Goal: Task Accomplishment & Management: Manage account settings

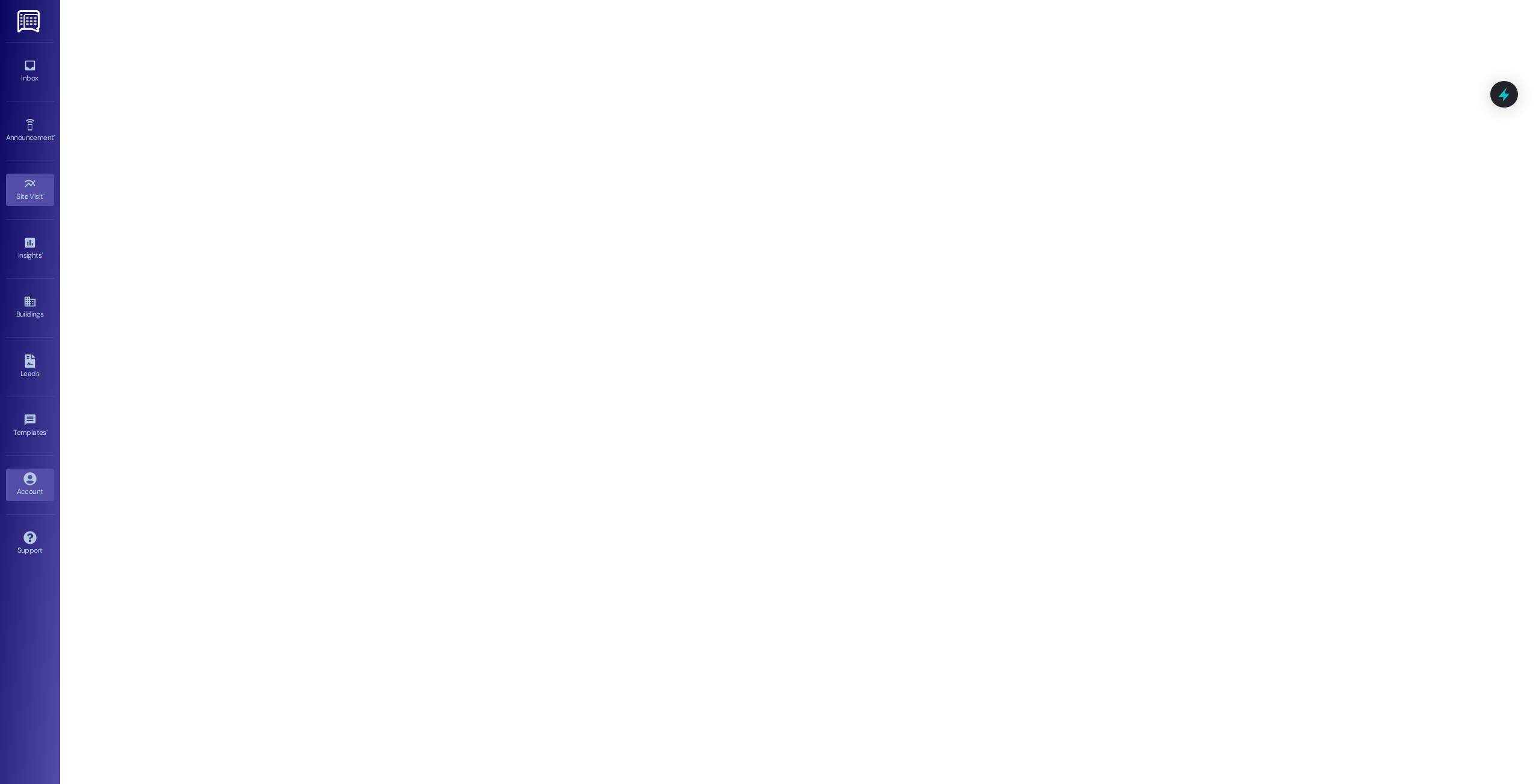
click at [29, 472] on icon at bounding box center [30, 479] width 13 height 13
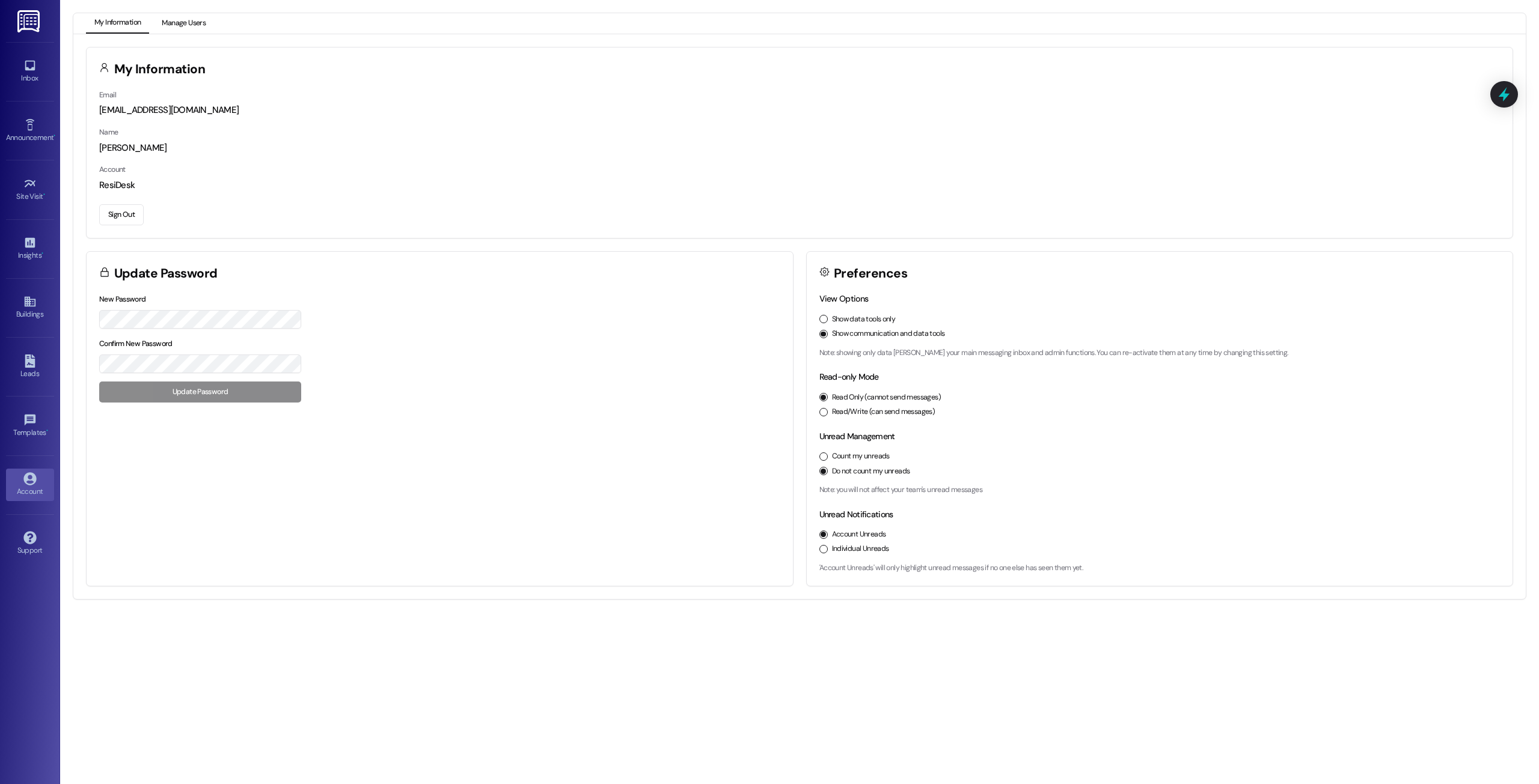
click at [181, 14] on button "Manage Users" at bounding box center [184, 24] width 61 height 21
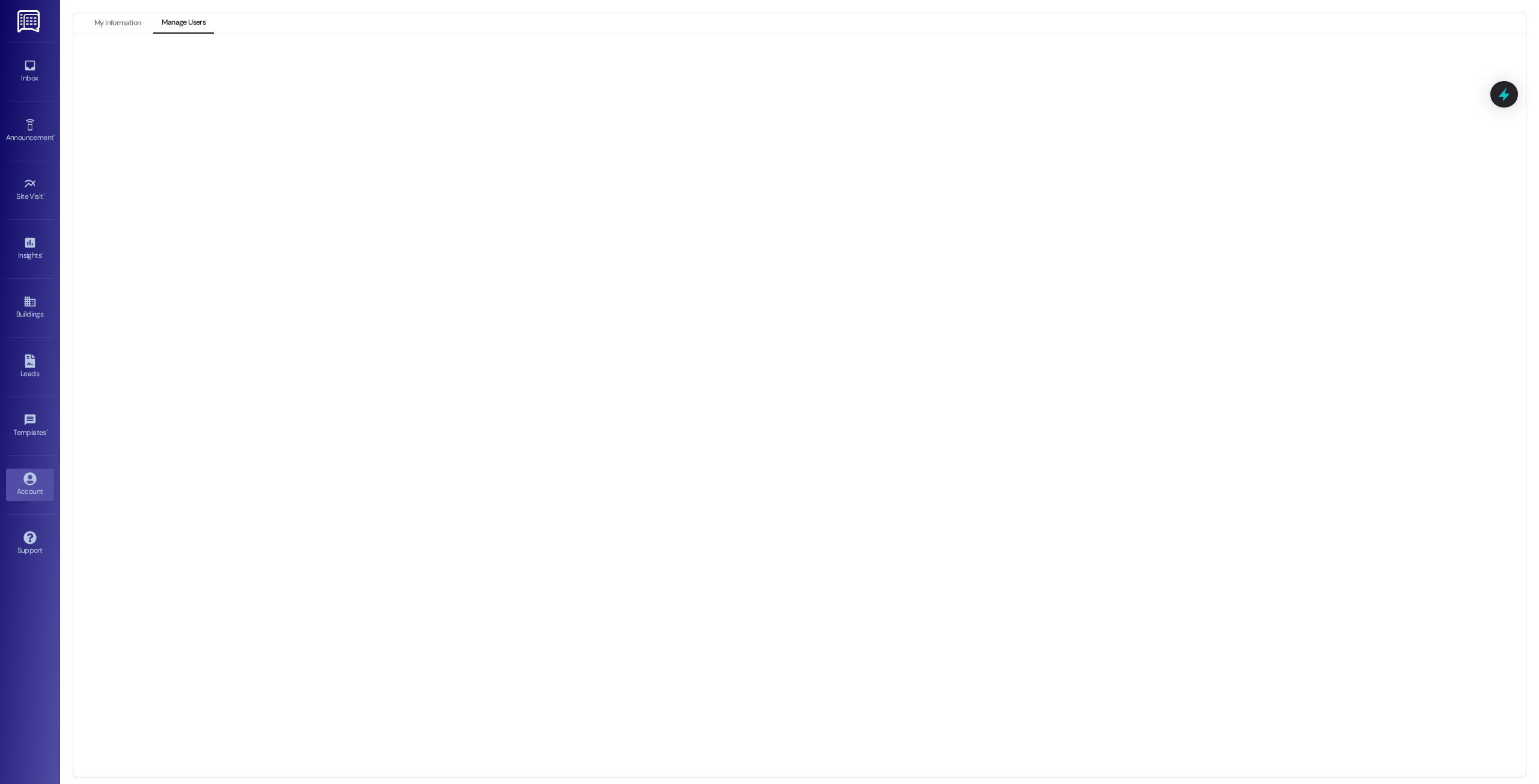
click at [30, 471] on link "Account" at bounding box center [30, 485] width 48 height 33
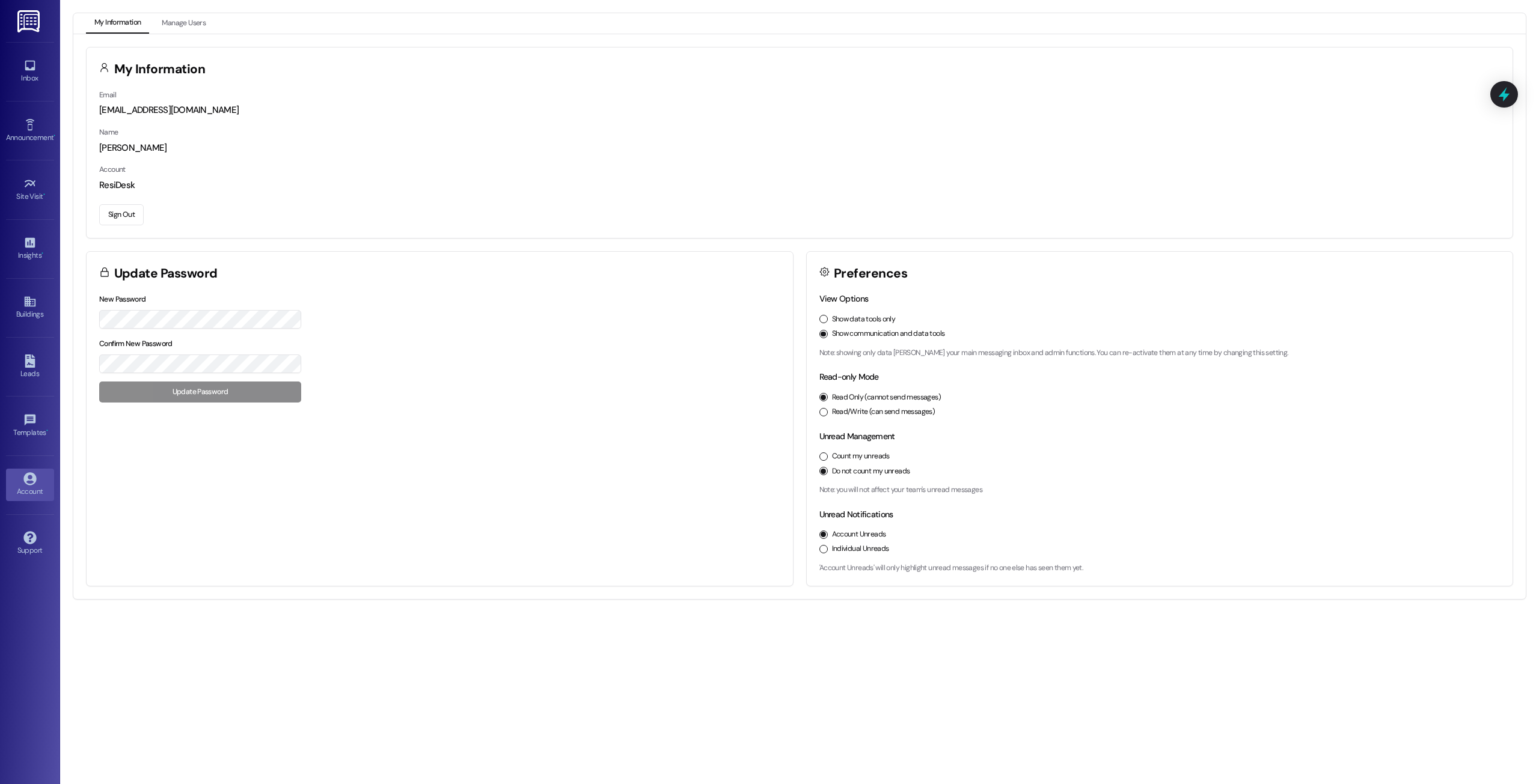
click at [128, 218] on button "Sign Out" at bounding box center [122, 215] width 44 height 21
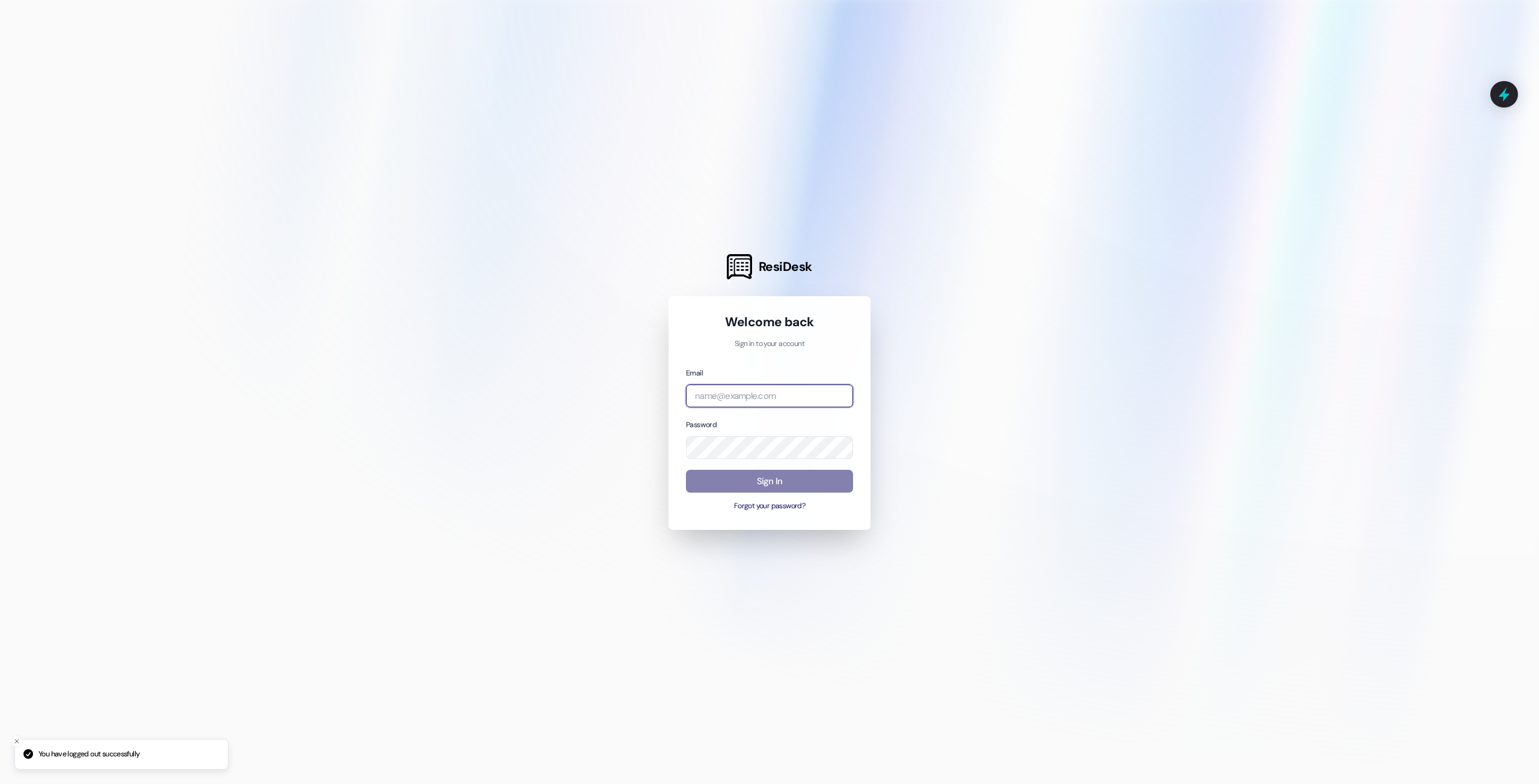
click at [752, 389] on input "email" at bounding box center [769, 396] width 167 height 24
click at [823, 390] on input "email" at bounding box center [769, 396] width 167 height 24
click at [0, 784] on com-1password-button at bounding box center [0, 784] width 0 height 0
type input "c"
type input "[EMAIL_ADDRESS][DOMAIN_NAME]"
